Goal: Task Accomplishment & Management: Manage account settings

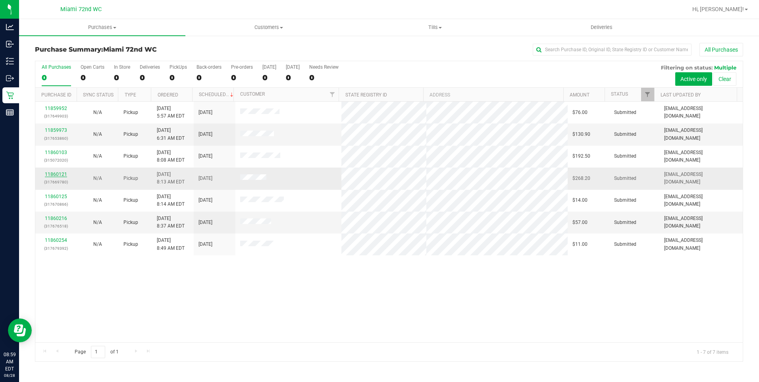
click at [62, 175] on link "11860121" at bounding box center [56, 175] width 22 height 6
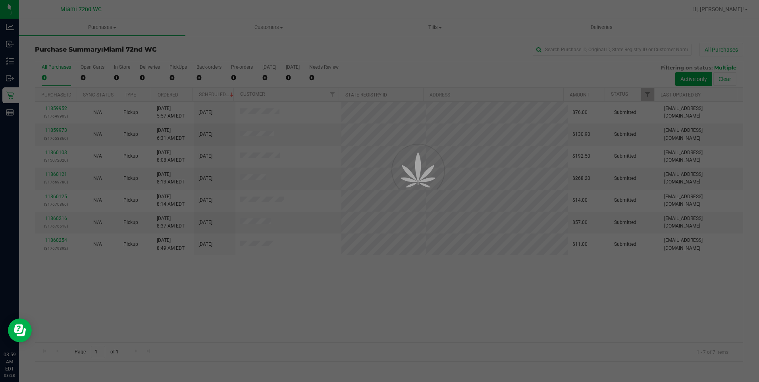
click at [389, 318] on div at bounding box center [379, 191] width 759 height 382
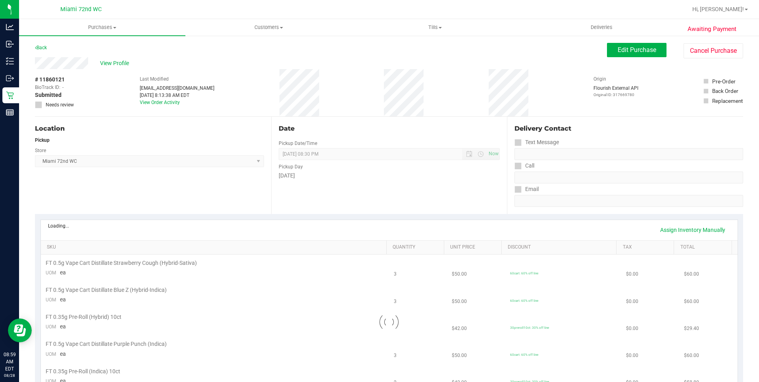
click at [389, 318] on div at bounding box center [389, 322] width 697 height 135
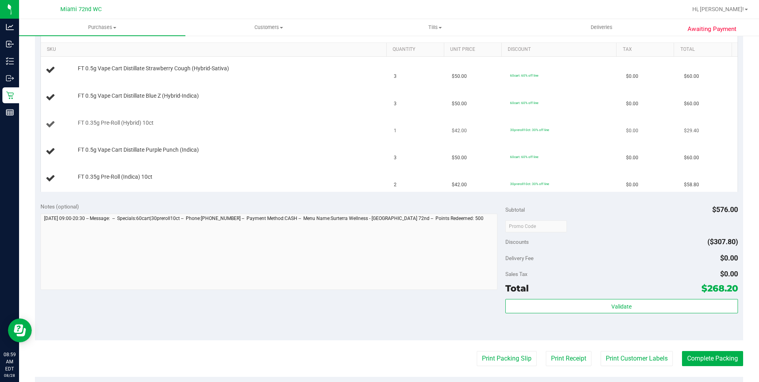
scroll to position [119, 0]
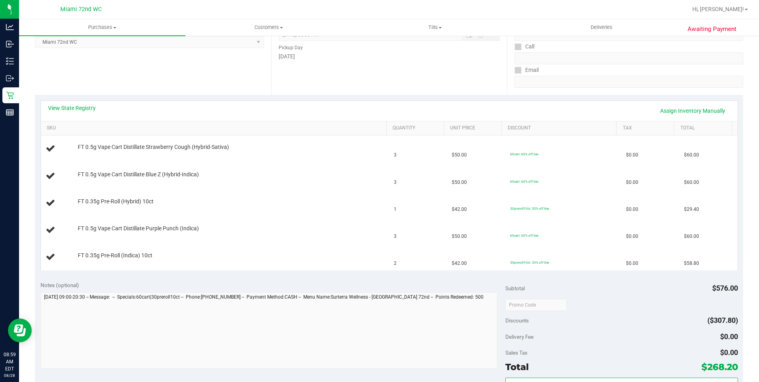
click at [82, 102] on div "View State Registry Assign Inventory Manually" at bounding box center [389, 111] width 697 height 20
click at [83, 104] on link "View State Registry" at bounding box center [72, 108] width 48 height 8
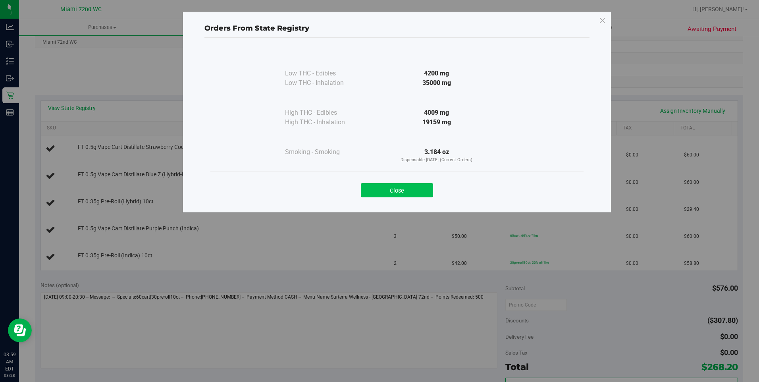
click at [386, 195] on button "Close" at bounding box center [397, 190] width 72 height 14
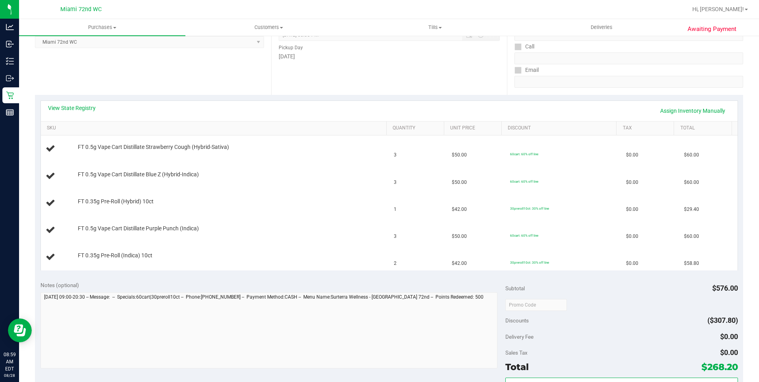
scroll to position [278, 0]
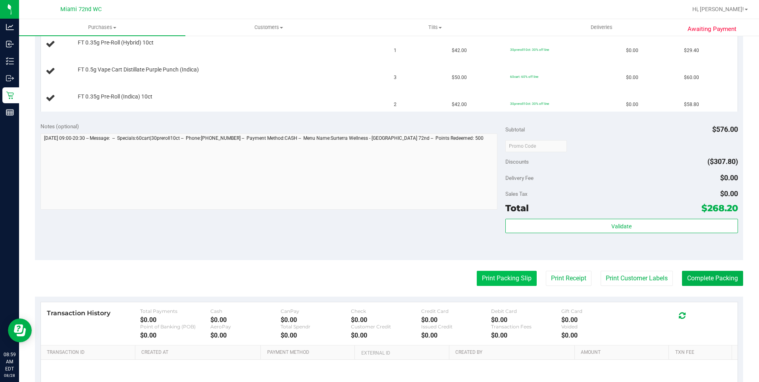
drag, startPoint x: 509, startPoint y: 289, endPoint x: 494, endPoint y: 276, distance: 19.8
click at [509, 289] on purchase-details "Back Edit Purchase Cancel Purchase View Profile # 11860121 BioTrack ID: - Submi…" at bounding box center [389, 105] width 708 height 680
click at [494, 276] on button "Print Packing Slip" at bounding box center [507, 278] width 60 height 15
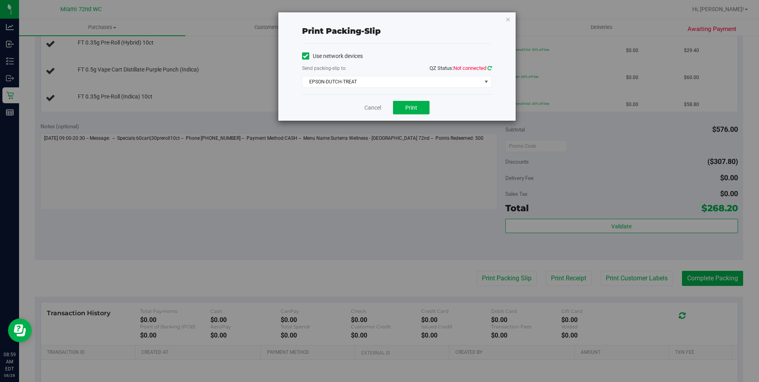
click at [490, 68] on icon at bounding box center [490, 68] width 4 height 5
click at [425, 108] on button "Print" at bounding box center [411, 108] width 37 height 14
click at [371, 110] on link "Cancel" at bounding box center [373, 108] width 17 height 8
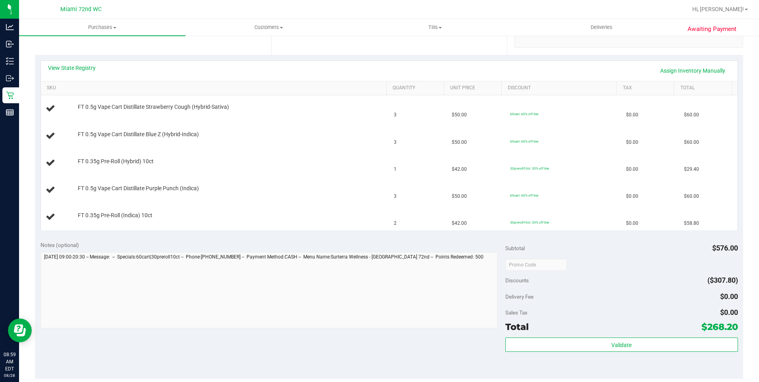
scroll to position [159, 0]
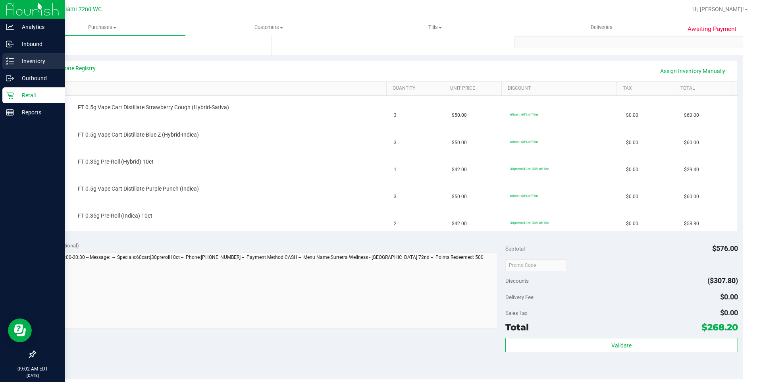
click at [4, 59] on div "Inventory" at bounding box center [33, 61] width 63 height 16
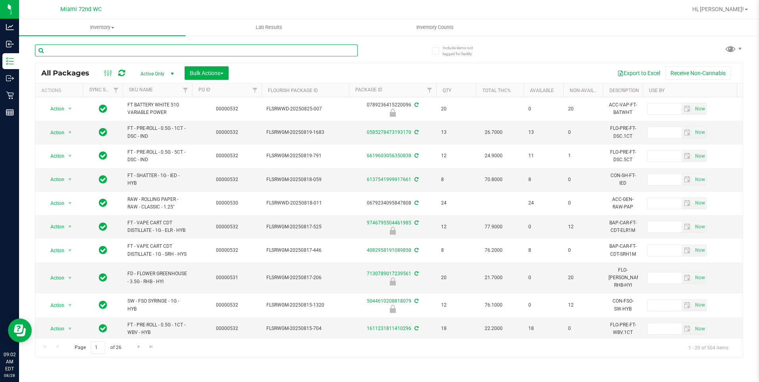
click at [248, 56] on input "text" at bounding box center [196, 50] width 323 height 12
type input "[CREDIT_CARD_NUMBER]"
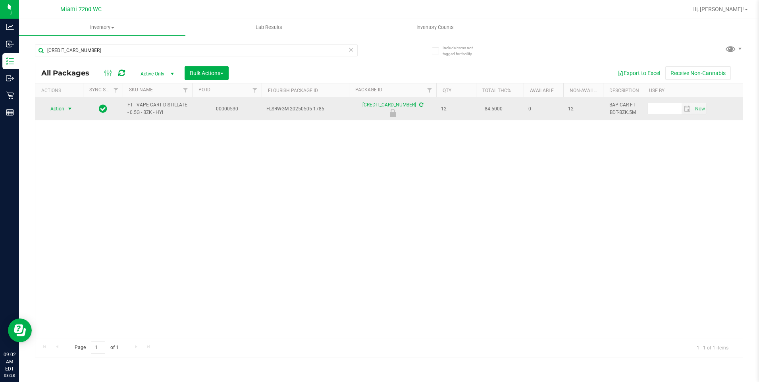
click at [65, 111] on span "select" at bounding box center [70, 108] width 10 height 11
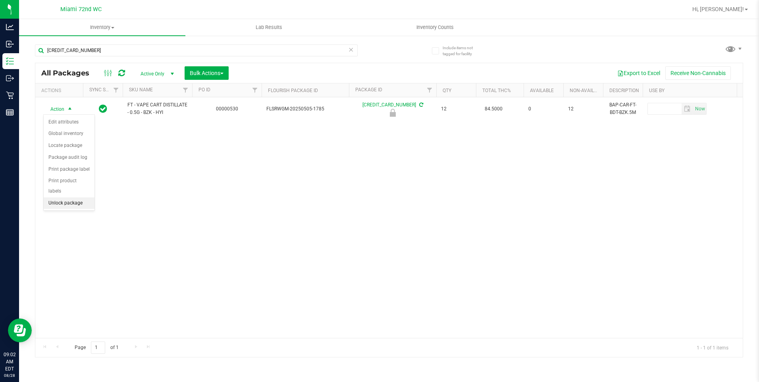
click at [75, 197] on li "Unlock package" at bounding box center [69, 203] width 51 height 12
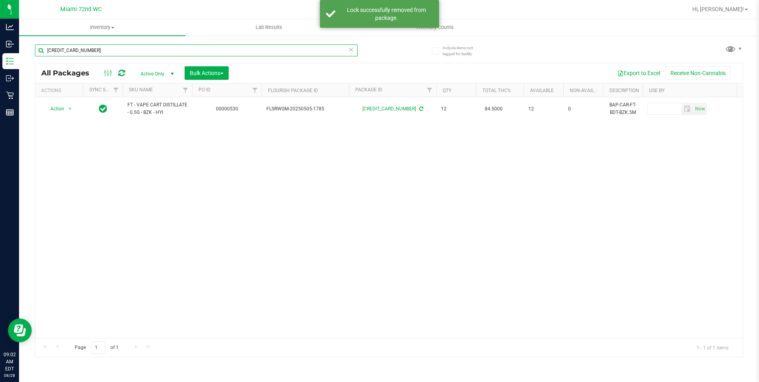
click at [111, 52] on input "[CREDIT_CARD_NUMBER]" at bounding box center [196, 50] width 323 height 12
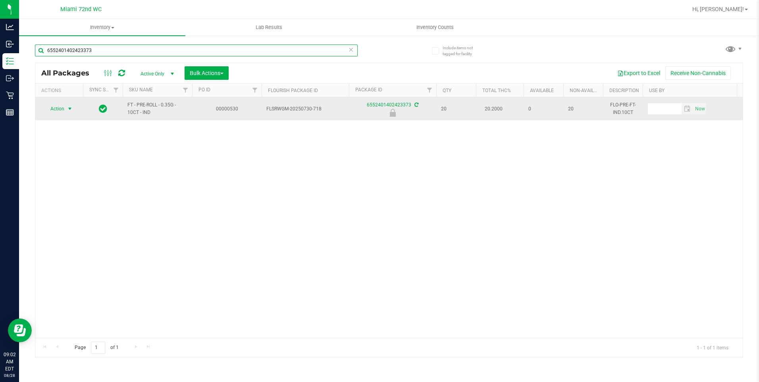
type input "6552401402423373"
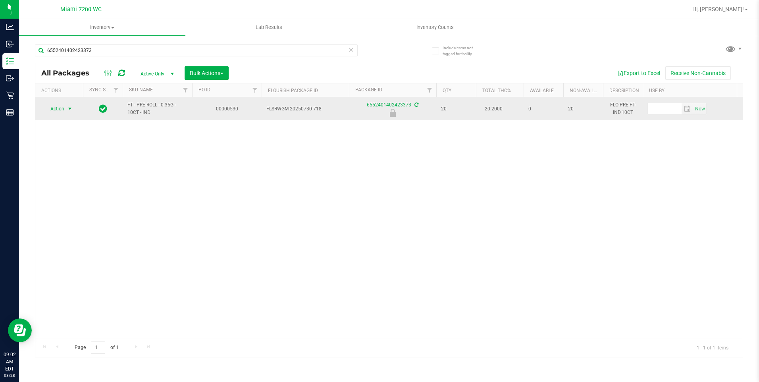
click at [62, 106] on span "Action" at bounding box center [53, 108] width 21 height 11
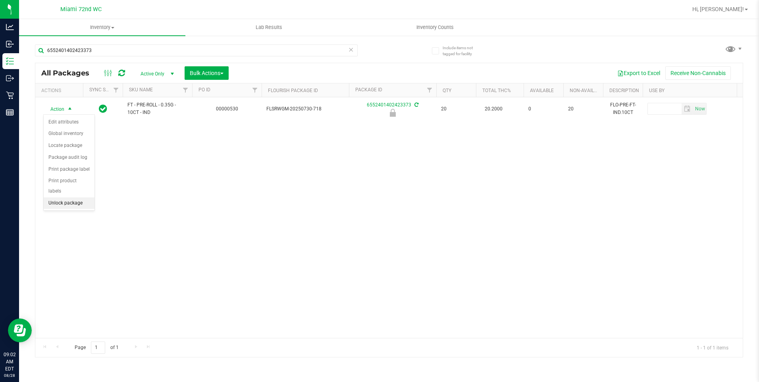
click at [80, 197] on li "Unlock package" at bounding box center [69, 203] width 51 height 12
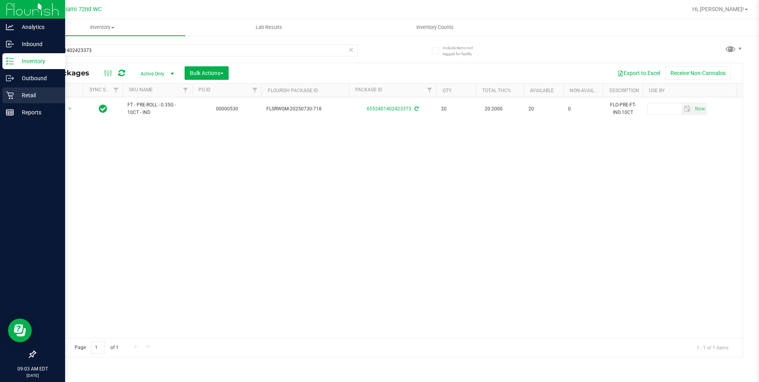
click at [8, 101] on div "Retail" at bounding box center [33, 95] width 63 height 16
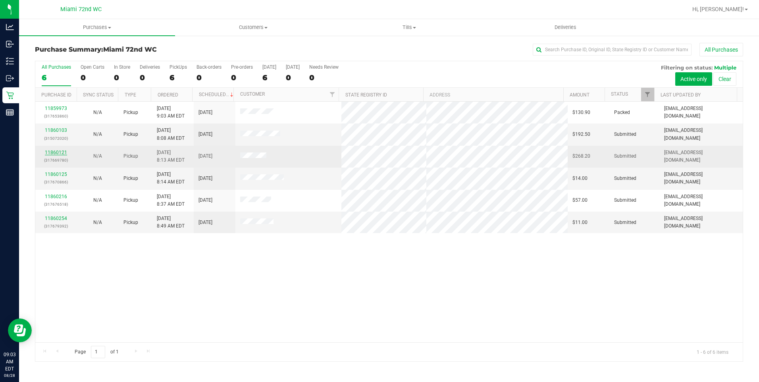
click at [58, 152] on link "11860121" at bounding box center [56, 153] width 22 height 6
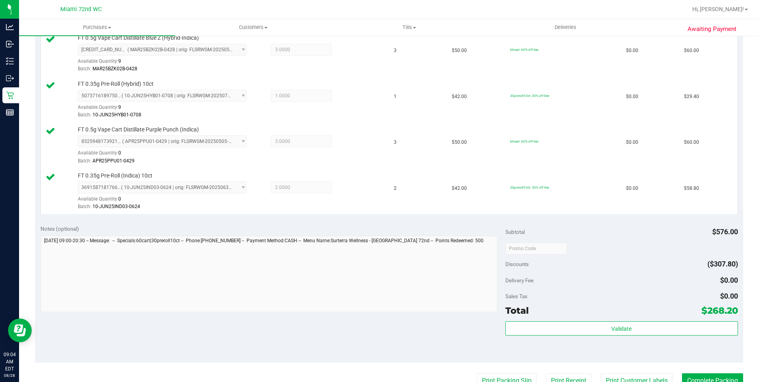
scroll to position [451, 0]
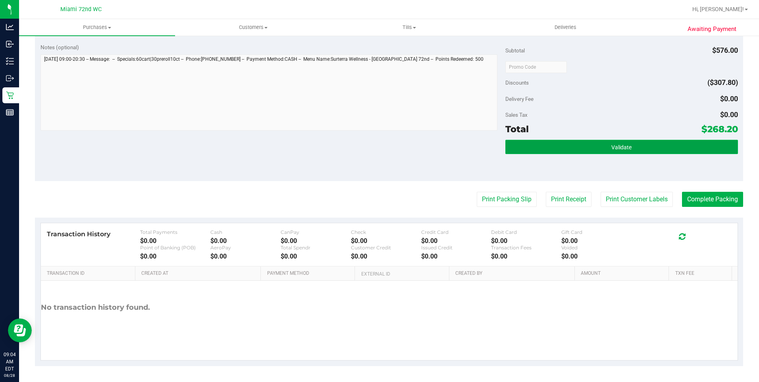
click at [610, 141] on button "Validate" at bounding box center [622, 147] width 233 height 14
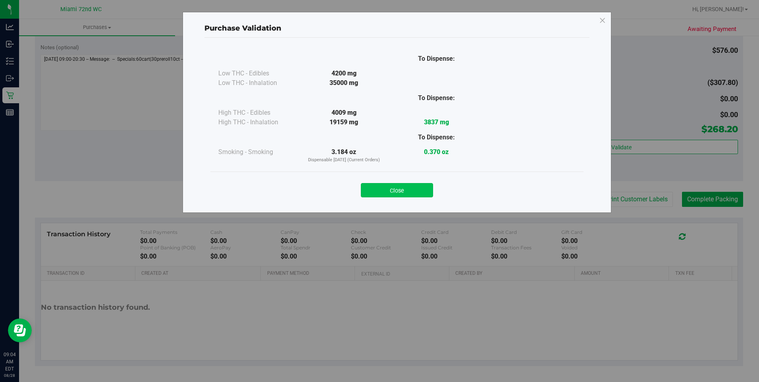
click at [411, 183] on button "Close" at bounding box center [397, 190] width 72 height 14
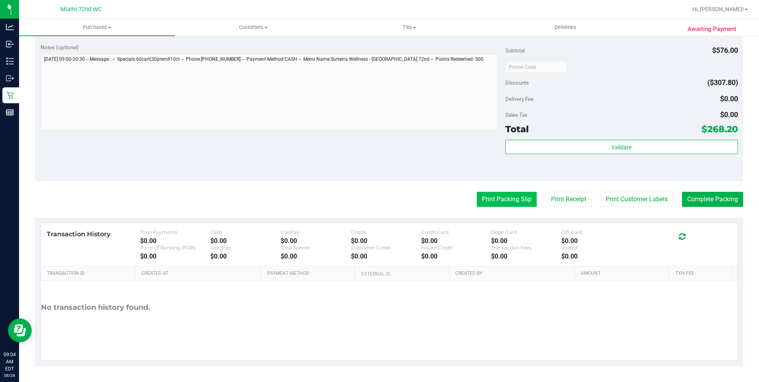
click at [504, 201] on button "Print Packing Slip" at bounding box center [507, 199] width 60 height 15
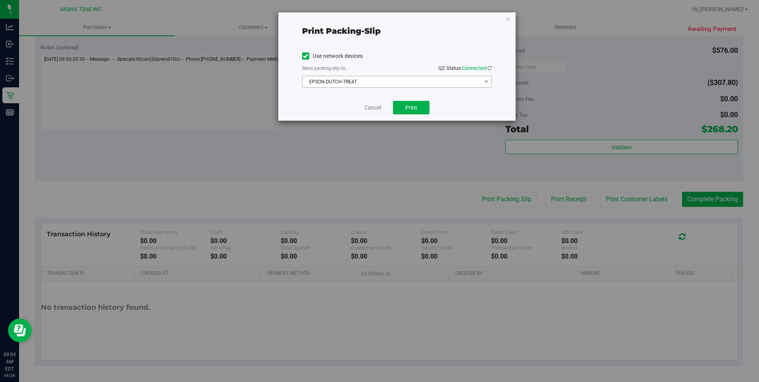
click at [367, 79] on span "EPSON-DUTCH-TREAT" at bounding box center [392, 81] width 179 height 11
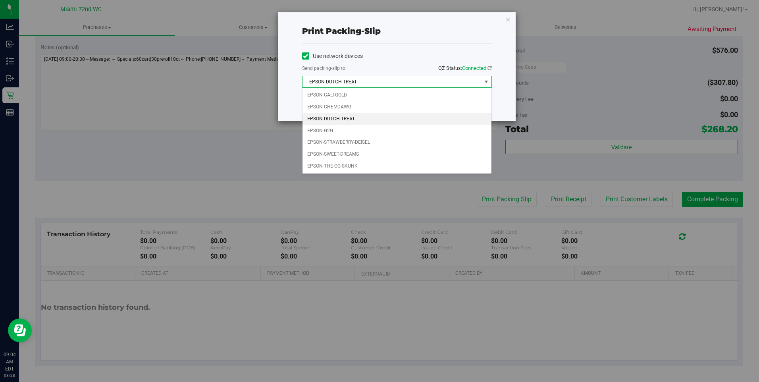
click at [238, 149] on div "Print packing-slip Use network devices Send packing-slip to: QZ Status: Connect…" at bounding box center [382, 191] width 765 height 382
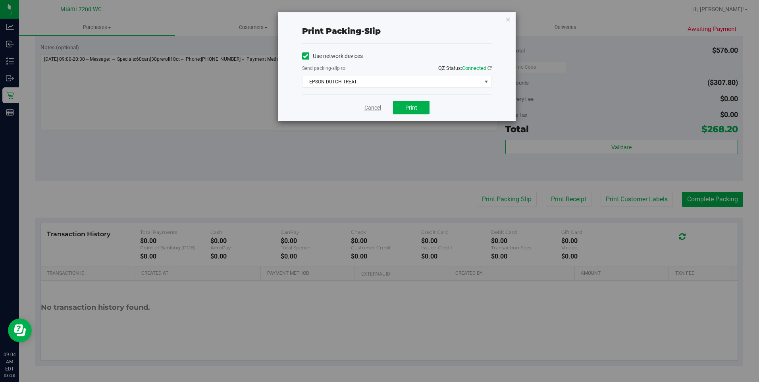
click at [375, 108] on link "Cancel" at bounding box center [373, 108] width 17 height 8
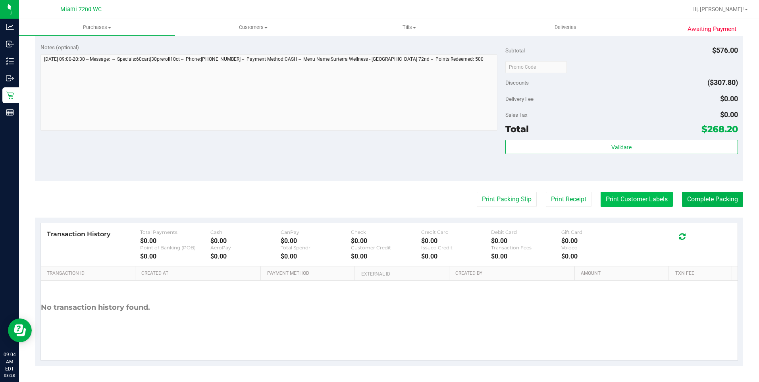
click at [628, 195] on button "Print Customer Labels" at bounding box center [637, 199] width 72 height 15
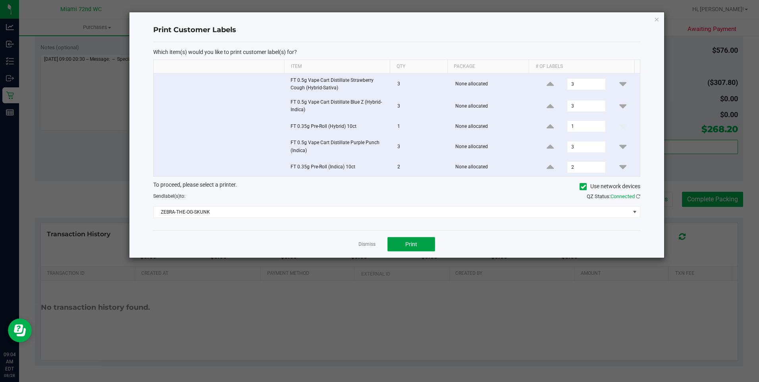
click at [425, 249] on button "Print" at bounding box center [412, 244] width 48 height 14
click at [360, 244] on link "Dismiss" at bounding box center [367, 244] width 17 height 7
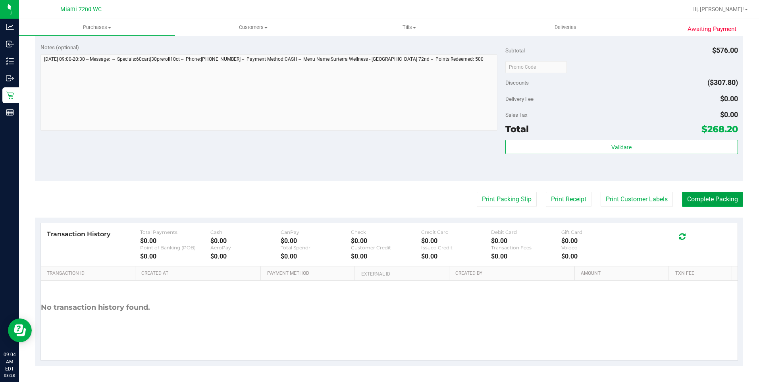
click at [721, 205] on button "Complete Packing" at bounding box center [712, 199] width 61 height 15
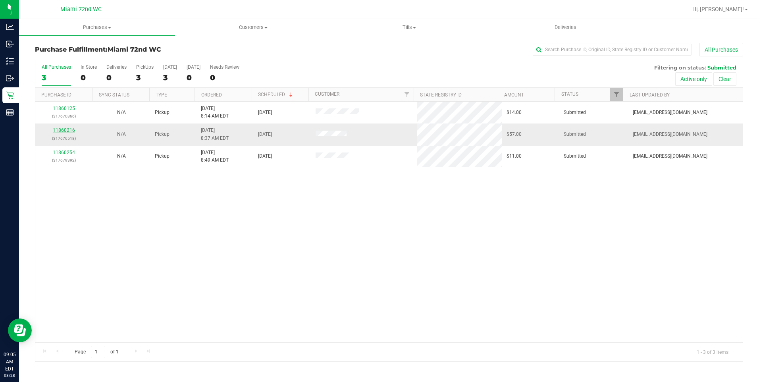
click at [68, 127] on link "11860216" at bounding box center [64, 130] width 22 height 6
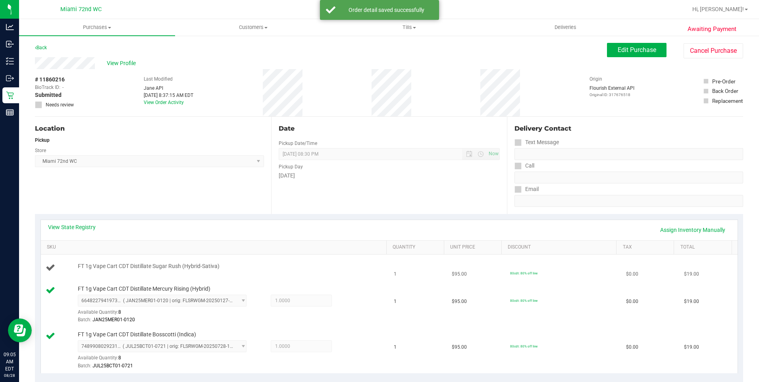
click at [264, 266] on div "FT 1g Vape Cart CDT Distillate Sugar Rush (Hybrid-Sativa)" at bounding box center [228, 267] width 309 height 8
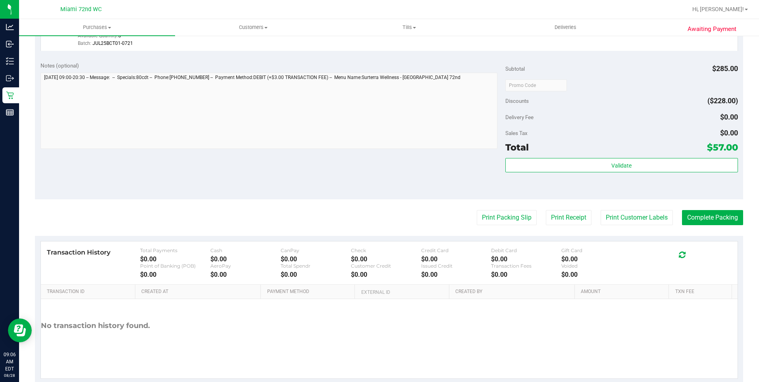
scroll to position [359, 0]
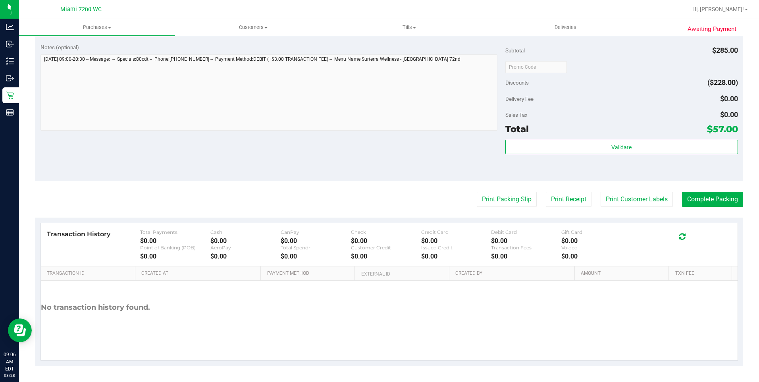
click at [640, 131] on div "Total $57.00" at bounding box center [622, 129] width 233 height 14
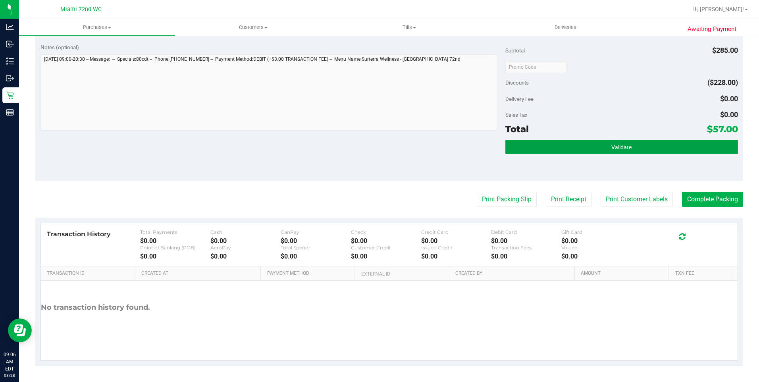
click at [637, 142] on button "Validate" at bounding box center [622, 147] width 233 height 14
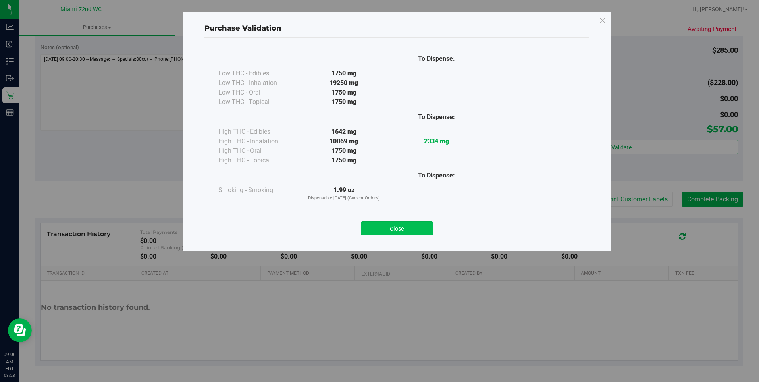
click at [412, 228] on button "Close" at bounding box center [397, 228] width 72 height 14
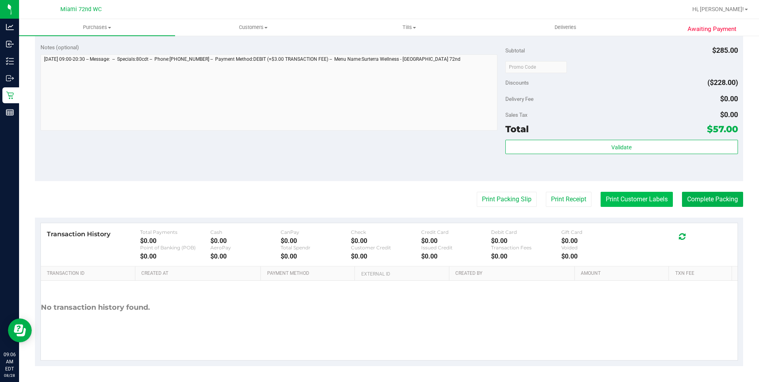
click at [642, 197] on button "Print Customer Labels" at bounding box center [637, 199] width 72 height 15
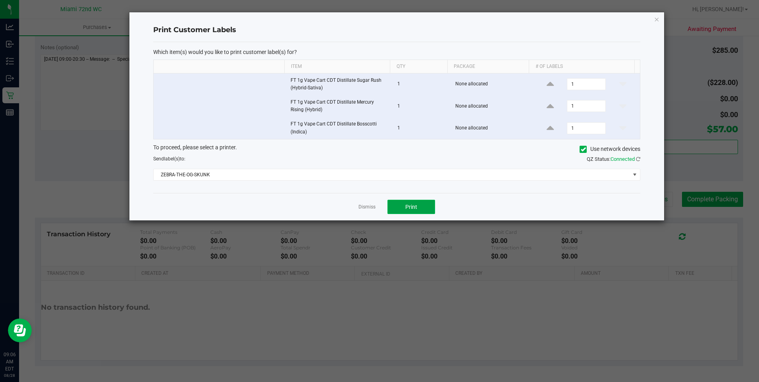
click at [415, 207] on span "Print" at bounding box center [411, 207] width 12 height 6
click at [361, 208] on link "Dismiss" at bounding box center [367, 207] width 17 height 7
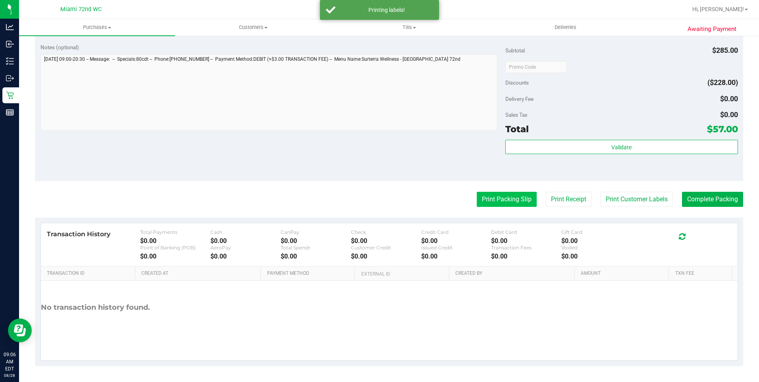
click at [513, 192] on button "Print Packing Slip" at bounding box center [507, 199] width 60 height 15
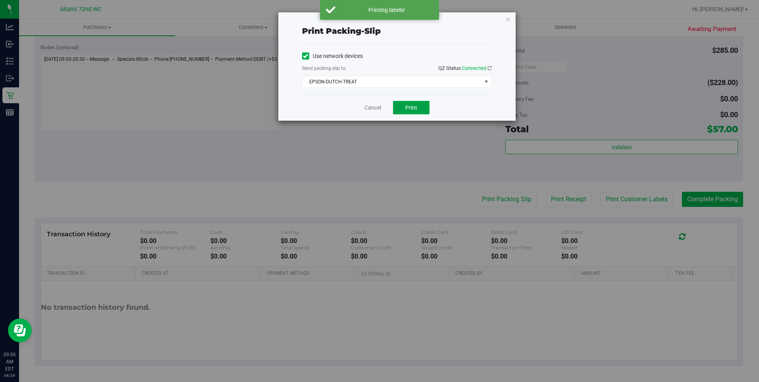
click at [415, 107] on span "Print" at bounding box center [411, 107] width 12 height 6
click at [373, 106] on link "Cancel" at bounding box center [373, 108] width 17 height 8
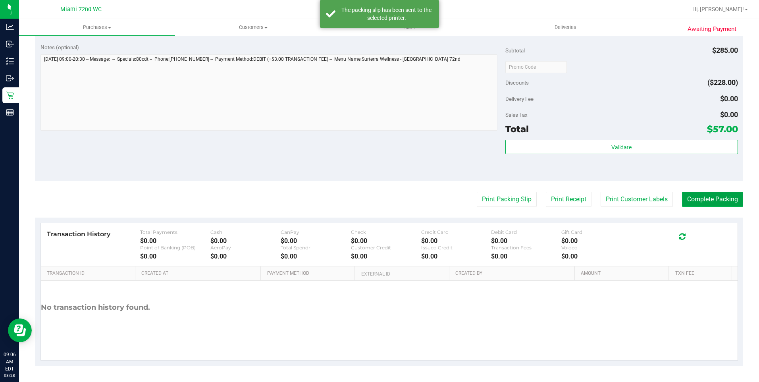
click at [735, 195] on button "Complete Packing" at bounding box center [712, 199] width 61 height 15
